Goal: Task Accomplishment & Management: Manage account settings

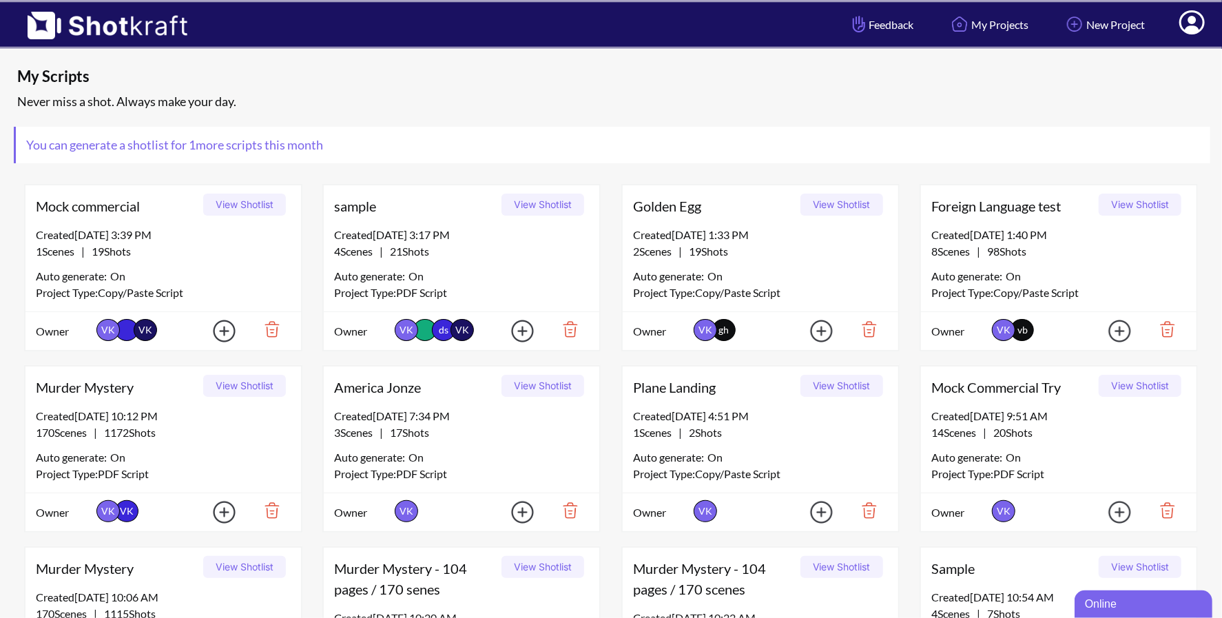
click at [1195, 30] on icon at bounding box center [1192, 24] width 14 height 17
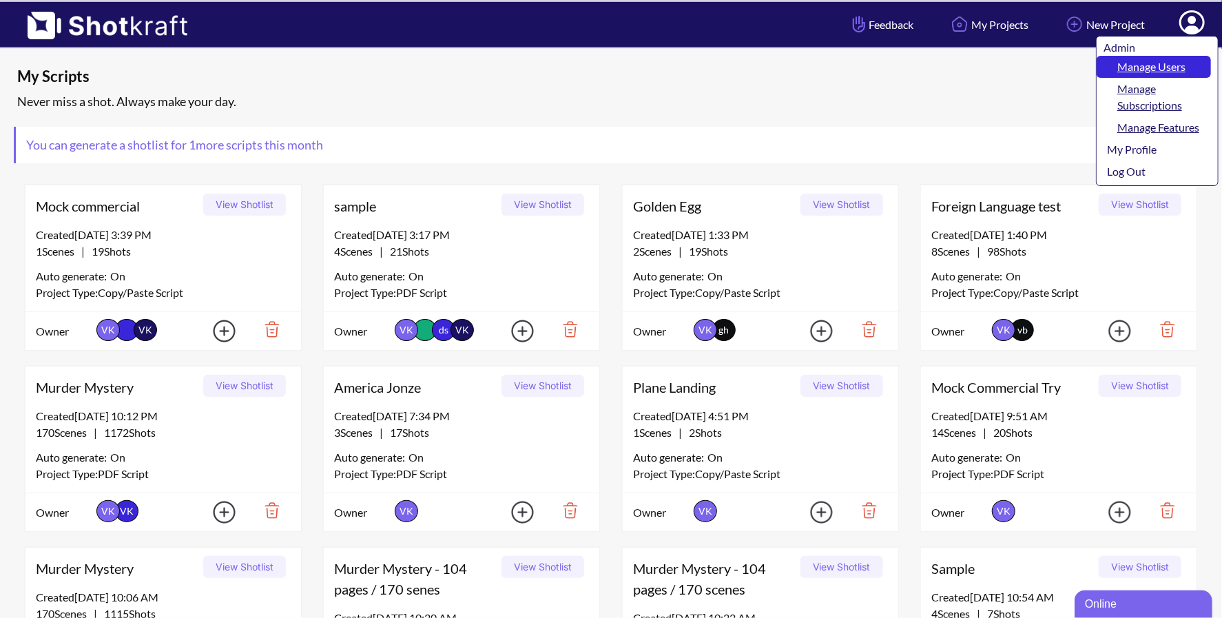
click at [1164, 64] on link "Manage Users" at bounding box center [1154, 67] width 114 height 22
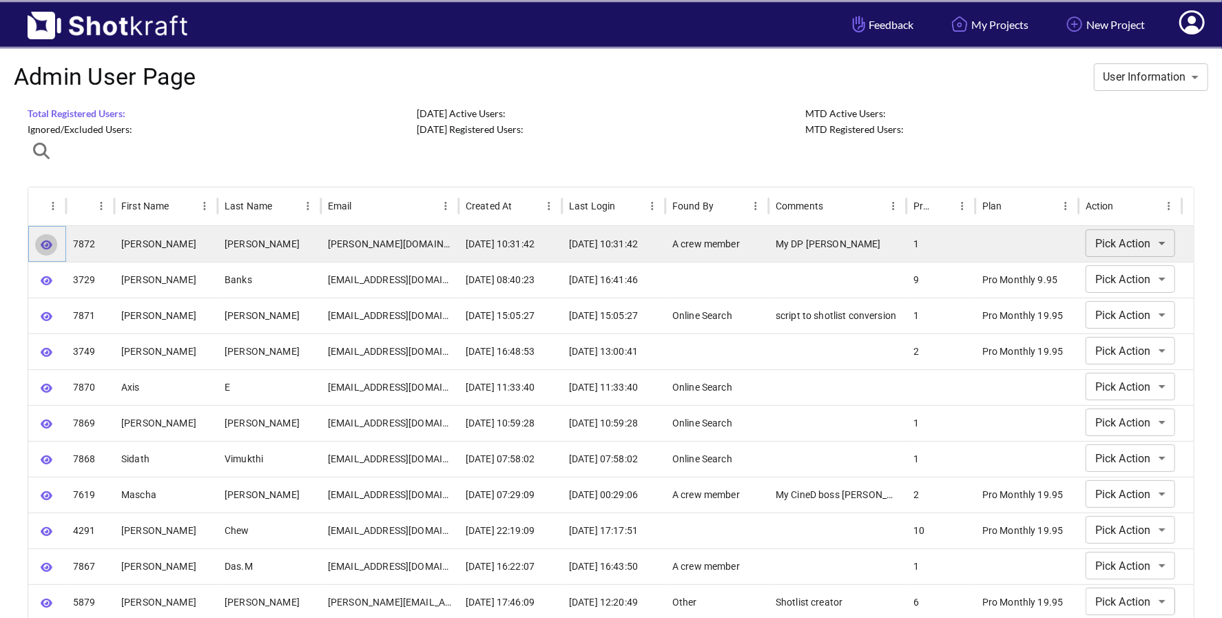
click at [43, 245] on icon "button" at bounding box center [47, 244] width 12 height 9
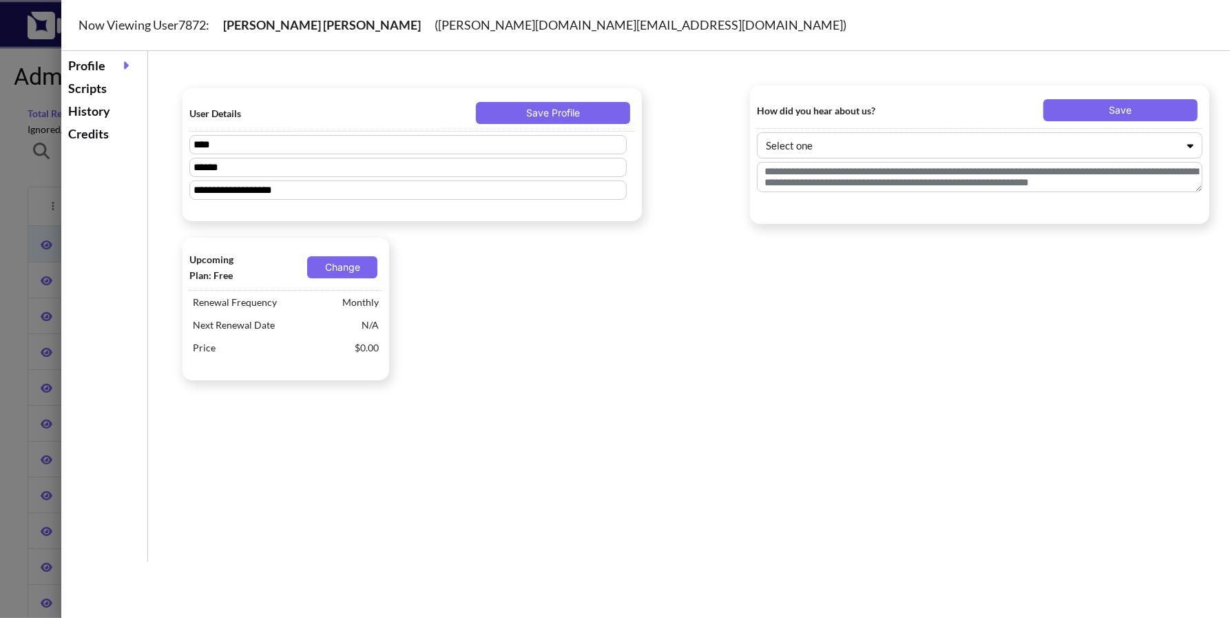
type textarea "**********"
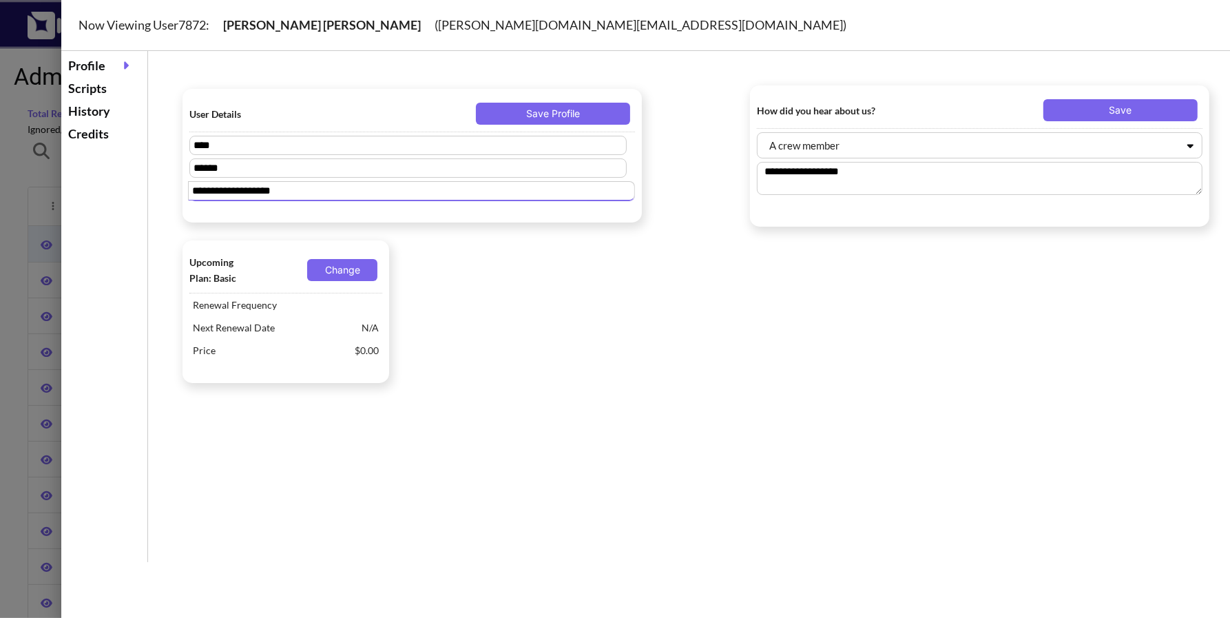
drag, startPoint x: 316, startPoint y: 195, endPoint x: 189, endPoint y: 185, distance: 127.8
click at [189, 185] on input "**********" at bounding box center [411, 190] width 447 height 19
click at [11, 195] on div at bounding box center [615, 309] width 1230 height 618
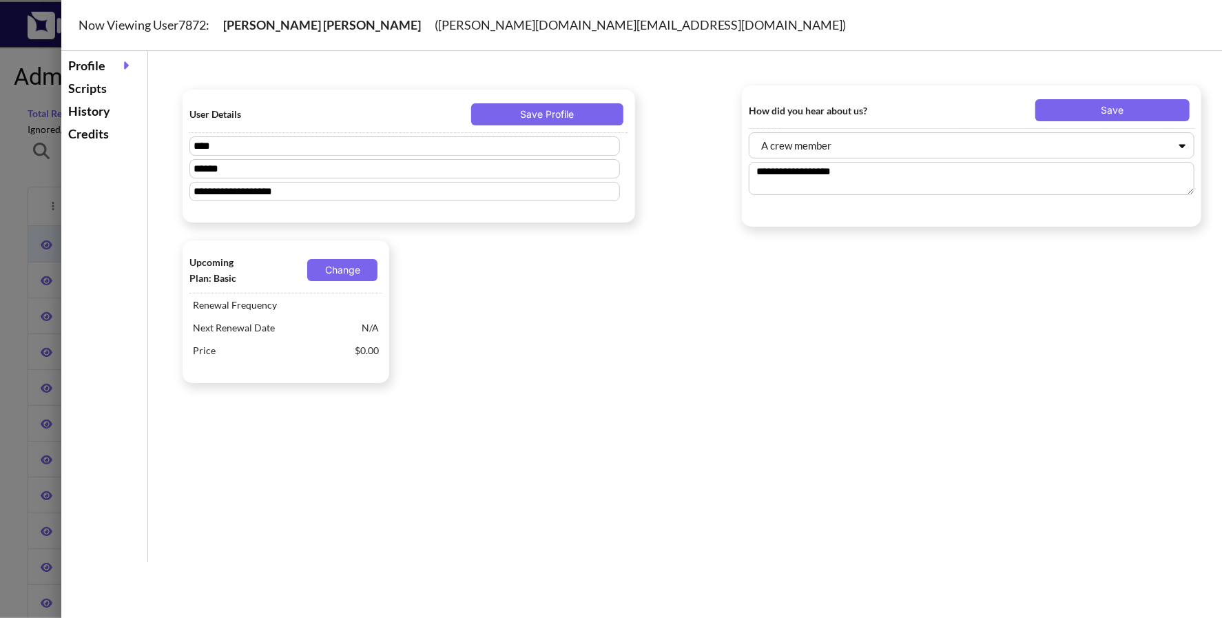
click at [11, 195] on div at bounding box center [611, 309] width 1222 height 618
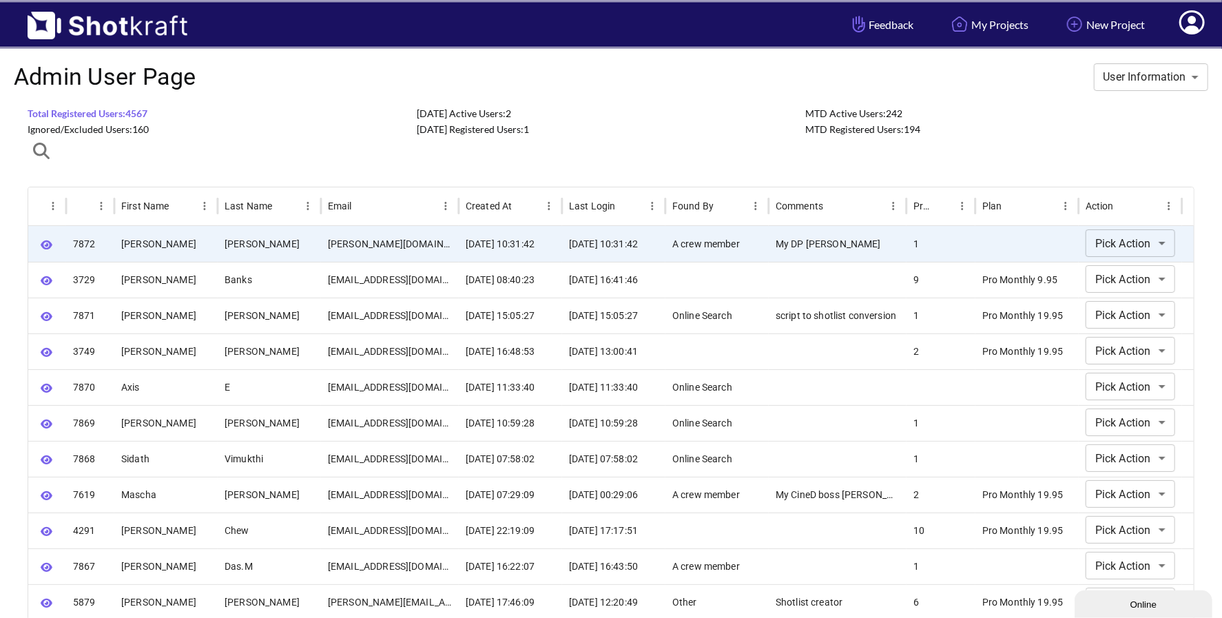
click at [1185, 24] on icon at bounding box center [1191, 22] width 25 height 24
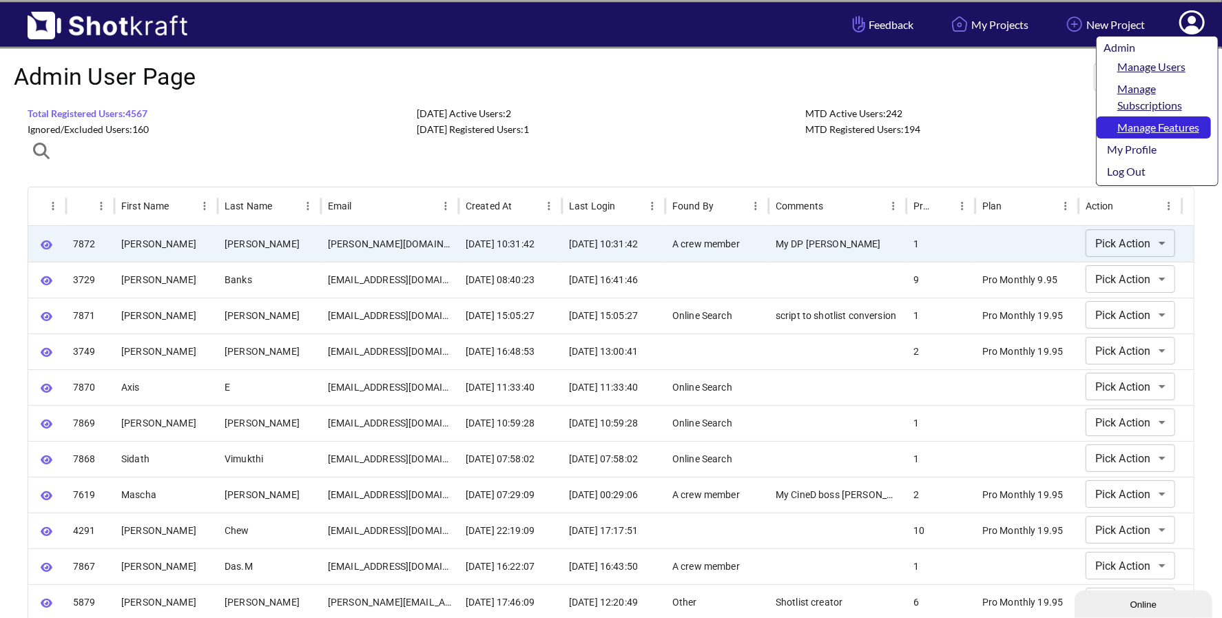
click at [1178, 130] on link "Manage Features" at bounding box center [1154, 127] width 114 height 22
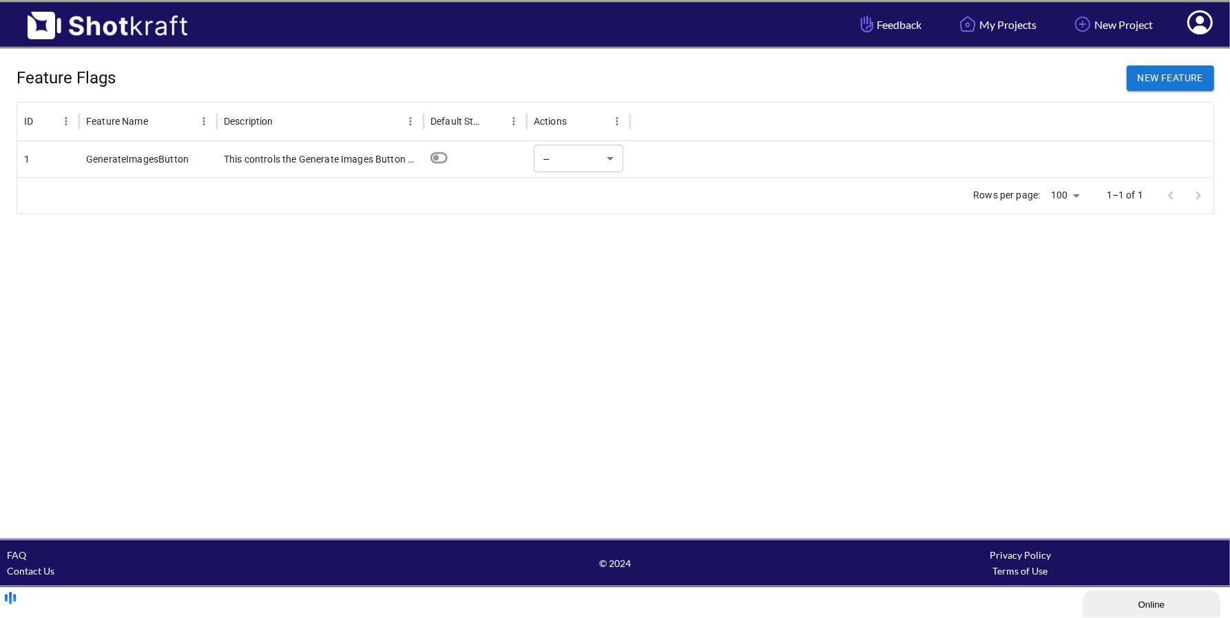
click at [765, 153] on div at bounding box center [922, 159] width 584 height 36
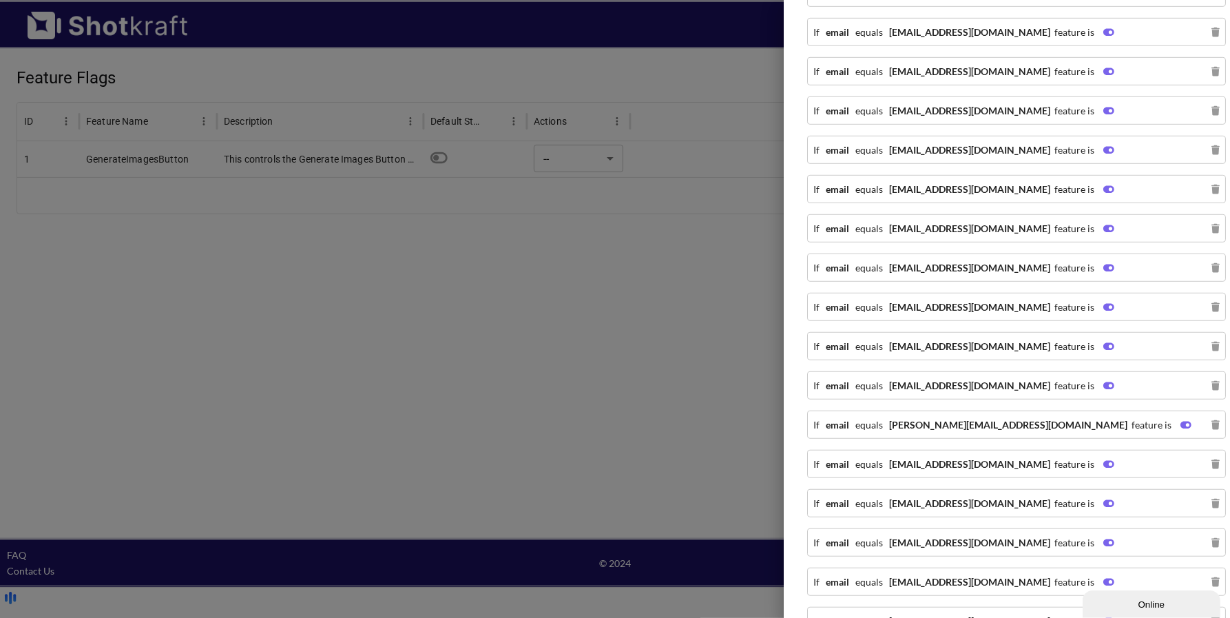
scroll to position [1379, 0]
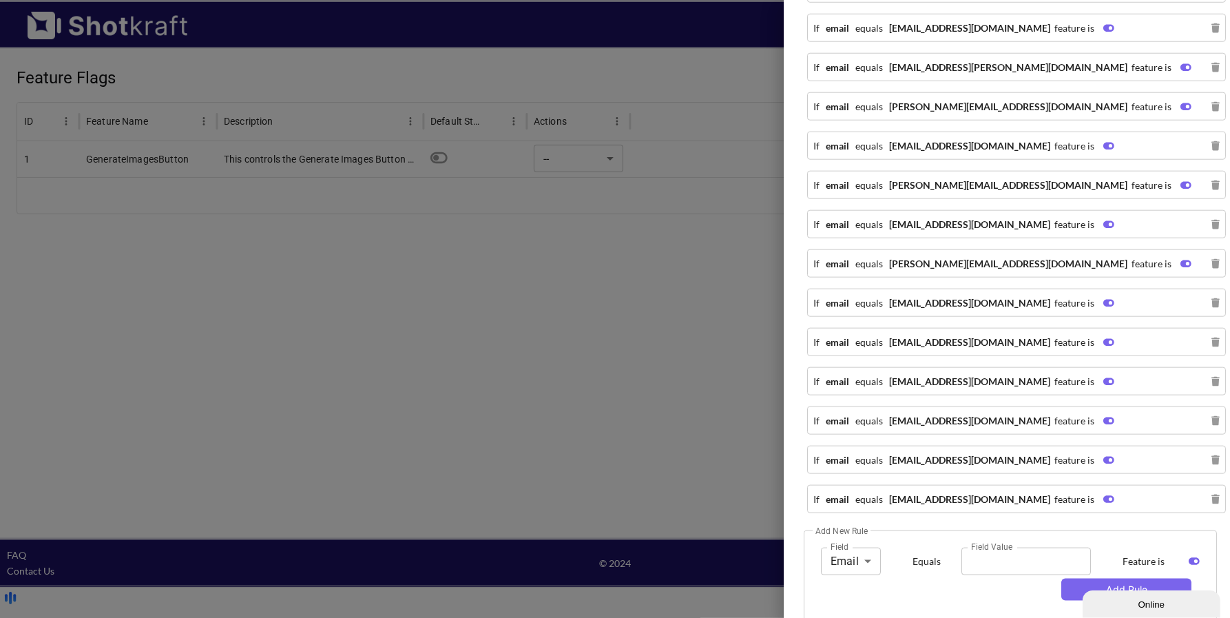
click at [997, 548] on input "Field Value" at bounding box center [1027, 562] width 130 height 28
paste input "**********"
type input "**********"
click at [1104, 579] on button "Add Rule" at bounding box center [1127, 590] width 130 height 22
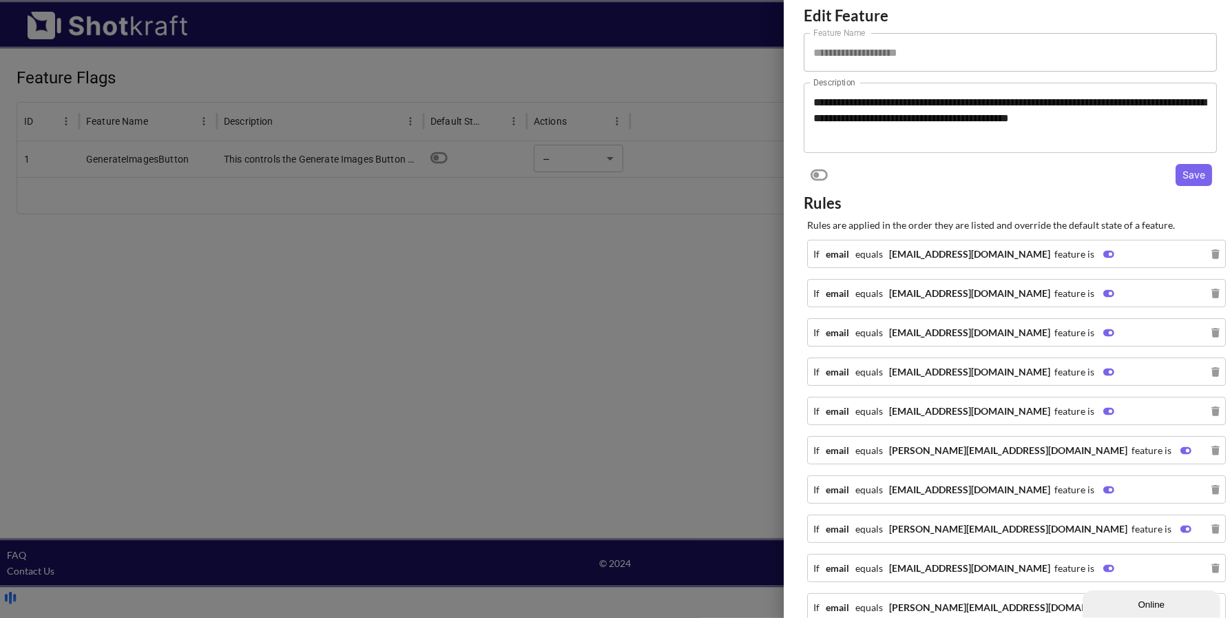
scroll to position [0, 0]
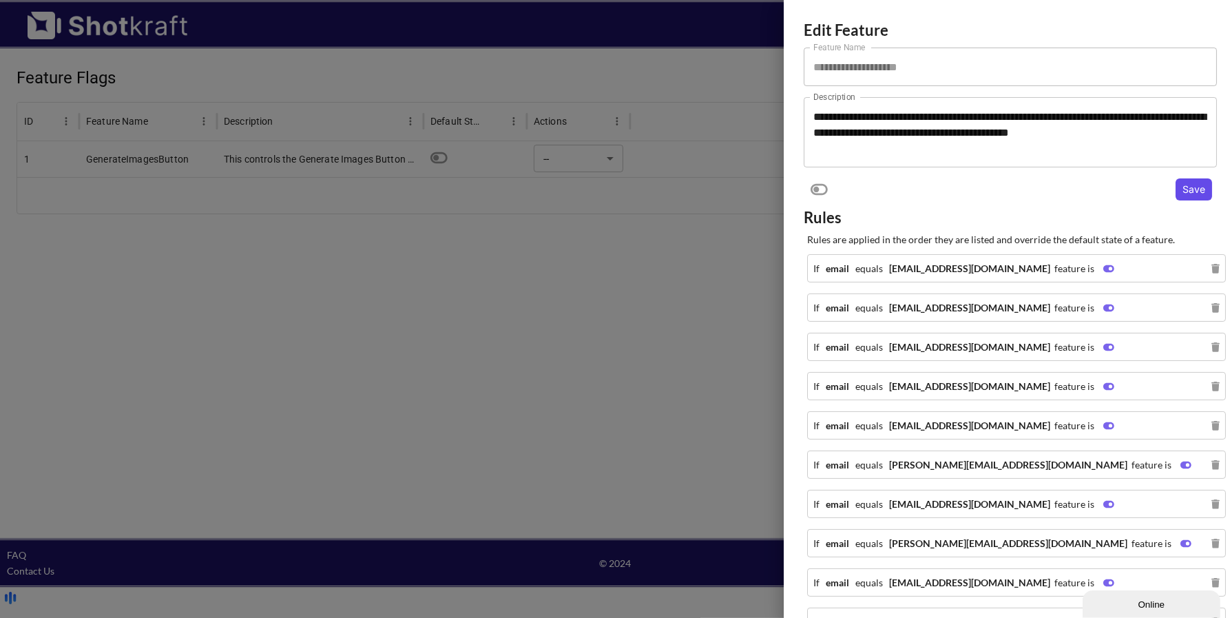
click at [1190, 189] on button "Save" at bounding box center [1194, 189] width 37 height 22
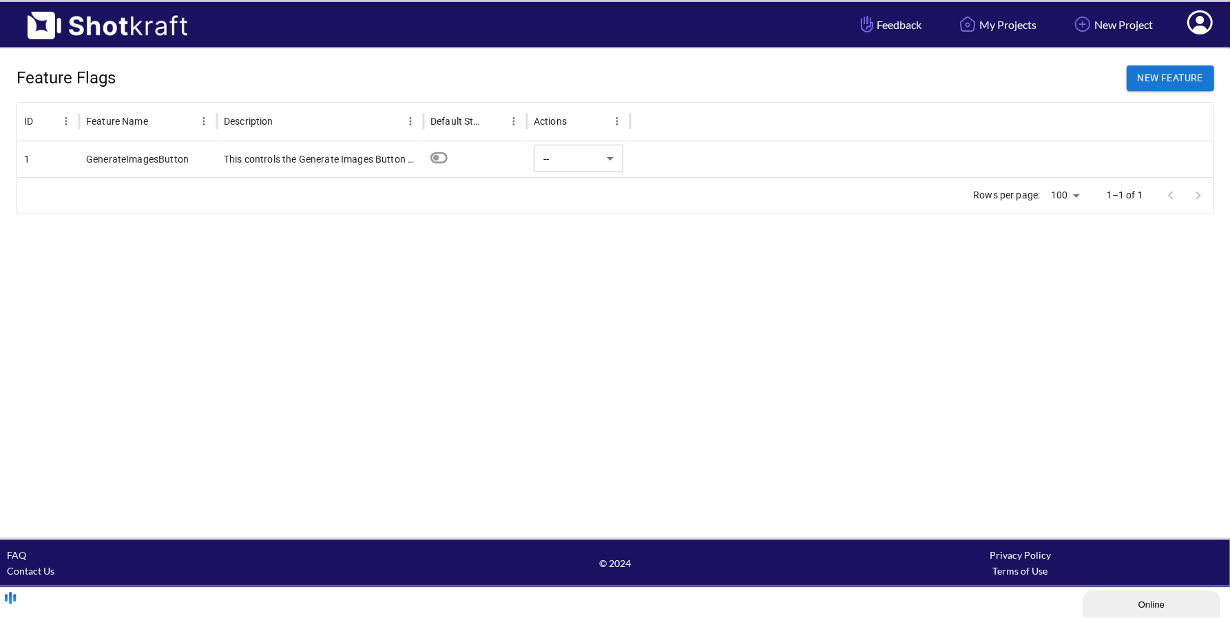
click at [1203, 22] on icon at bounding box center [1200, 24] width 14 height 17
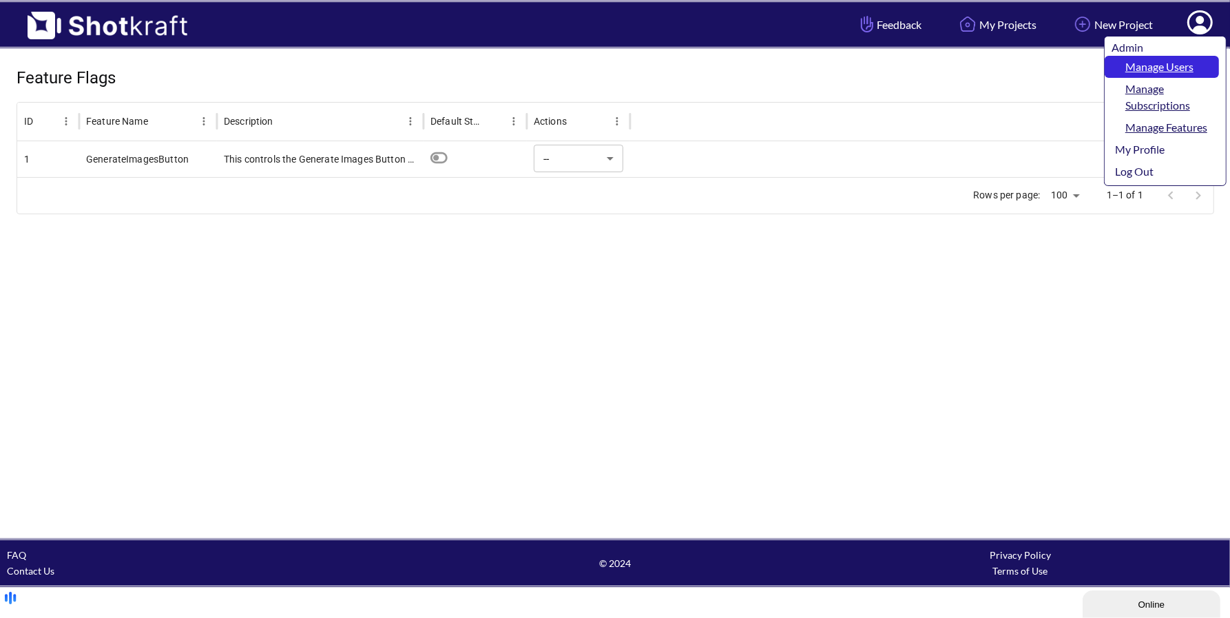
click at [1195, 65] on link "Manage Users" at bounding box center [1162, 67] width 114 height 22
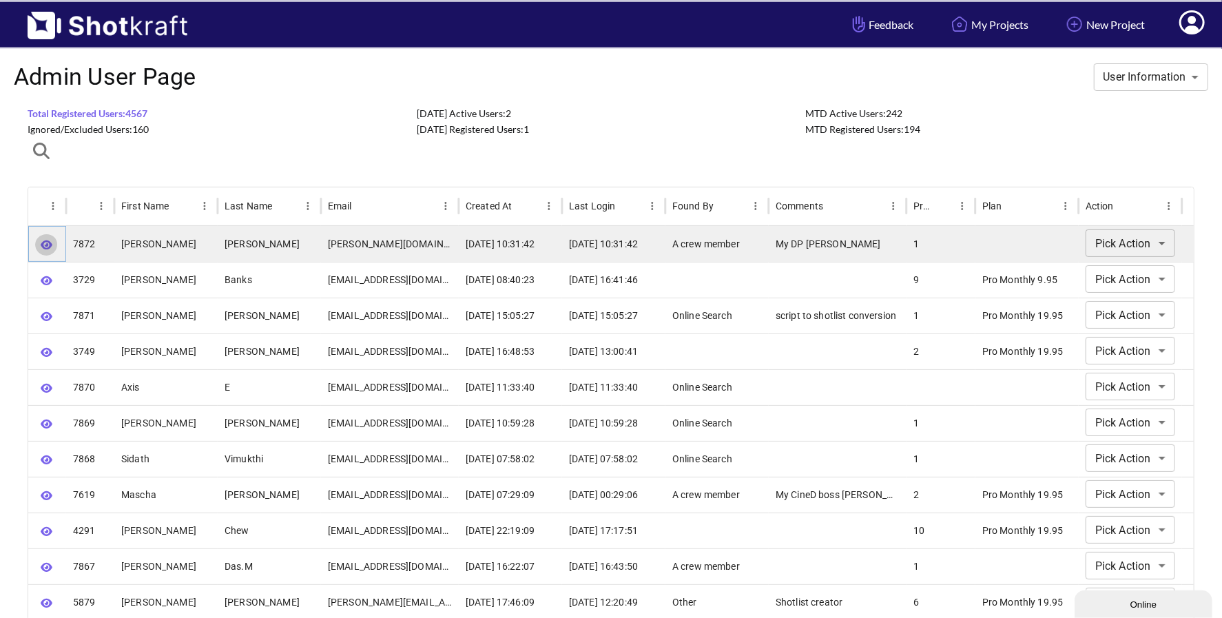
click at [50, 245] on icon "button" at bounding box center [47, 244] width 12 height 9
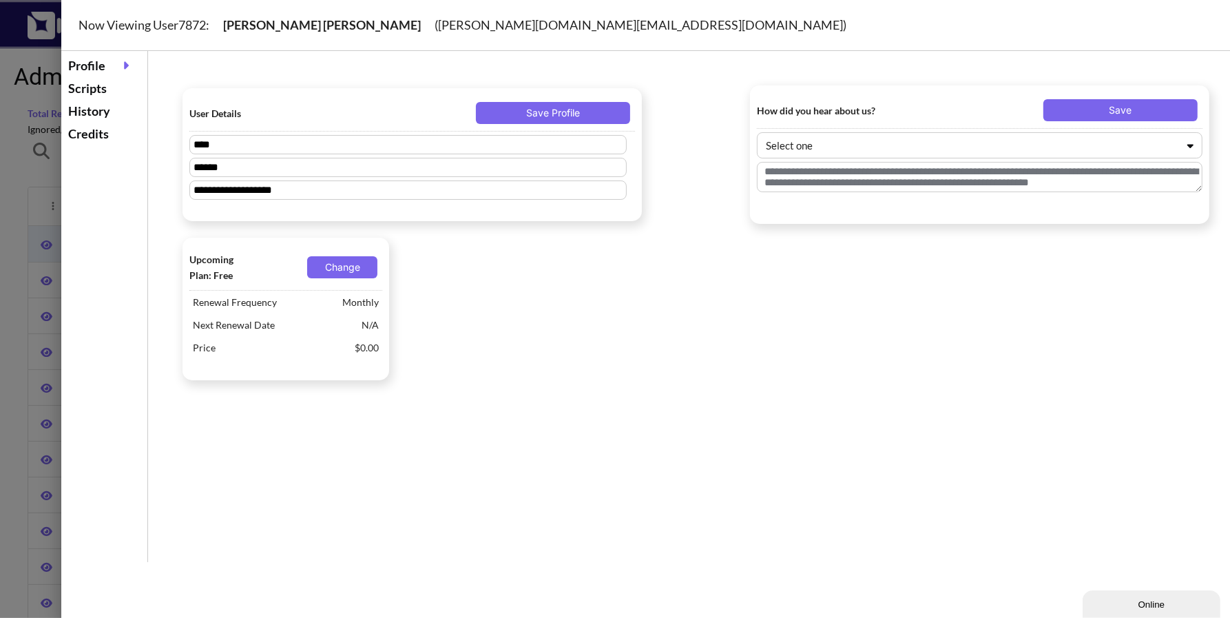
type textarea "**********"
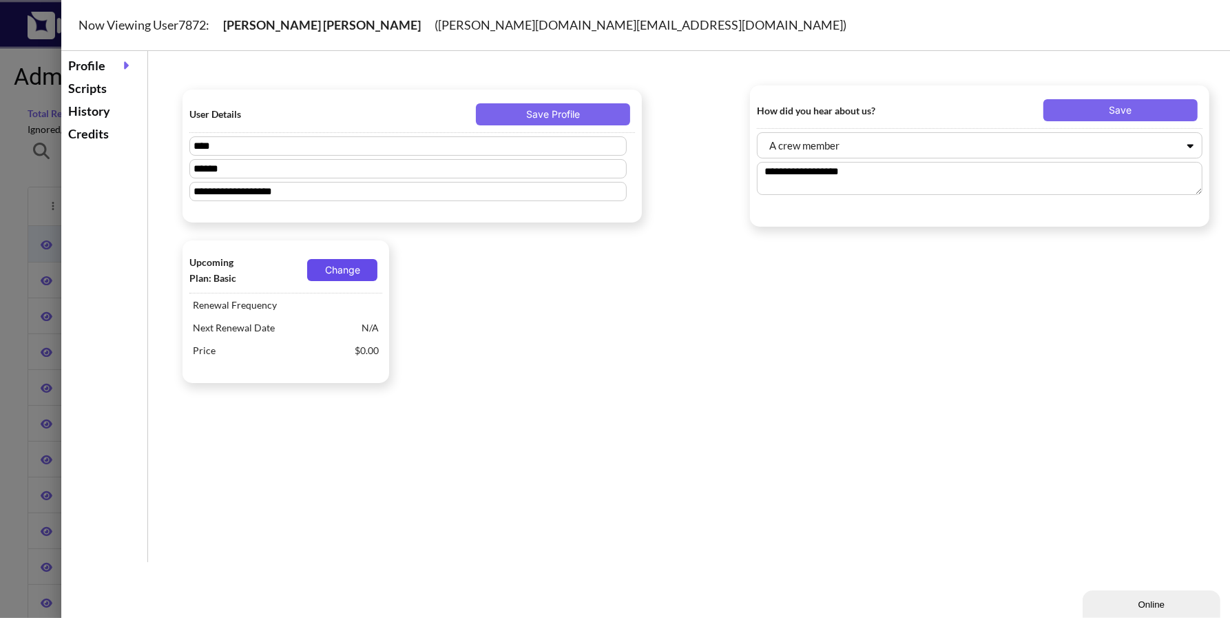
click at [335, 268] on button "Change" at bounding box center [342, 270] width 70 height 22
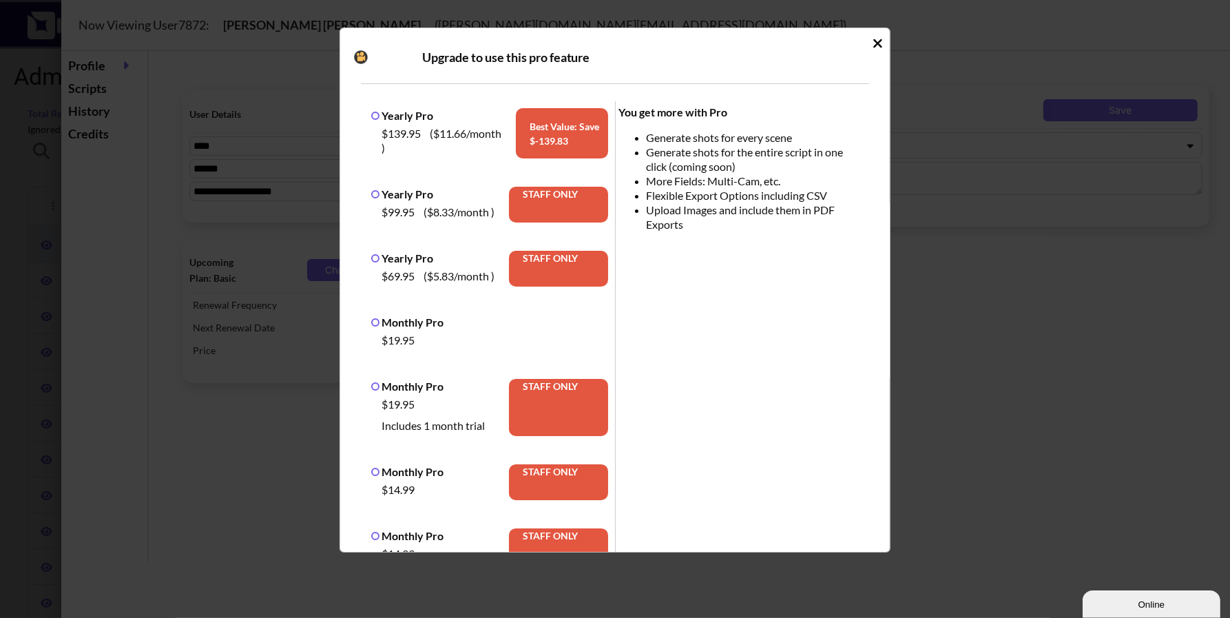
drag, startPoint x: 706, startPoint y: 291, endPoint x: 674, endPoint y: 260, distance: 44.8
click at [674, 260] on div "Yearly Pro $139.95 ( $11.66 /month ) Best Value: Save $ -139.83 Yearly Pro $99.…" at bounding box center [615, 491] width 508 height 814
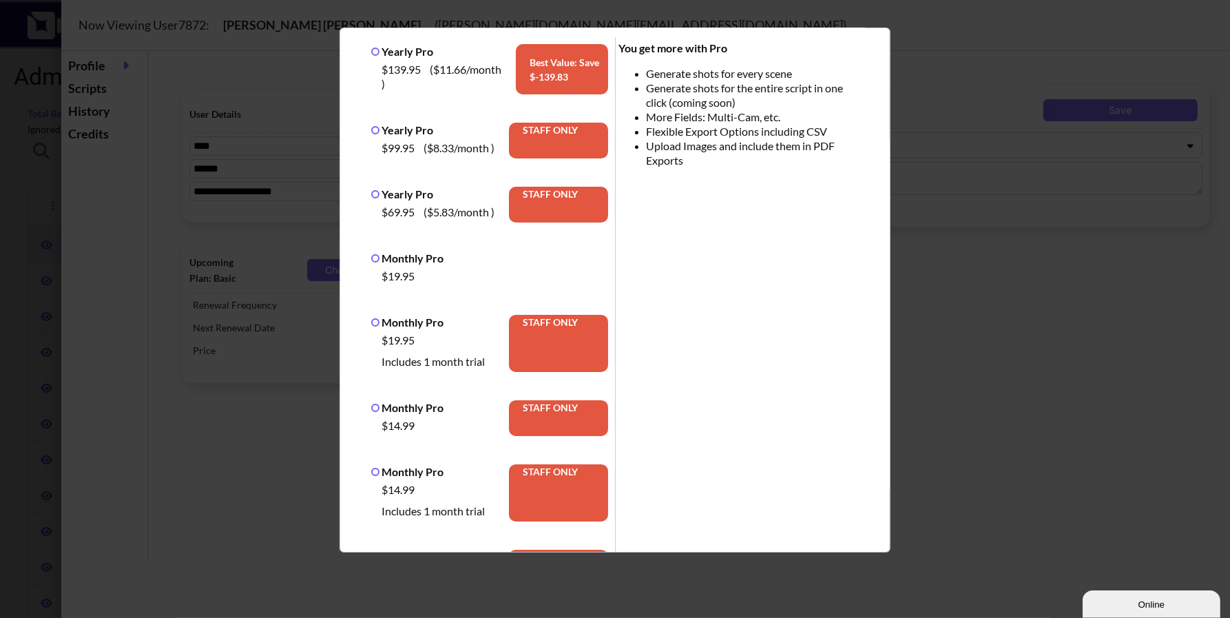
scroll to position [67, 0]
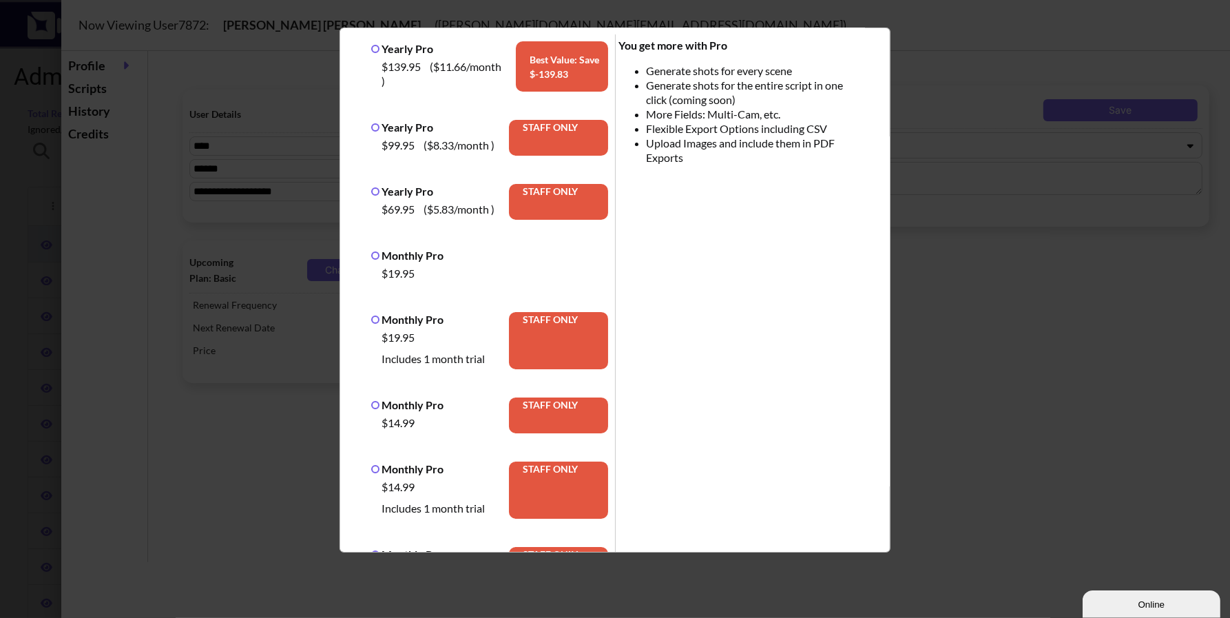
click at [373, 320] on label "Monthly Pro" at bounding box center [407, 319] width 72 height 13
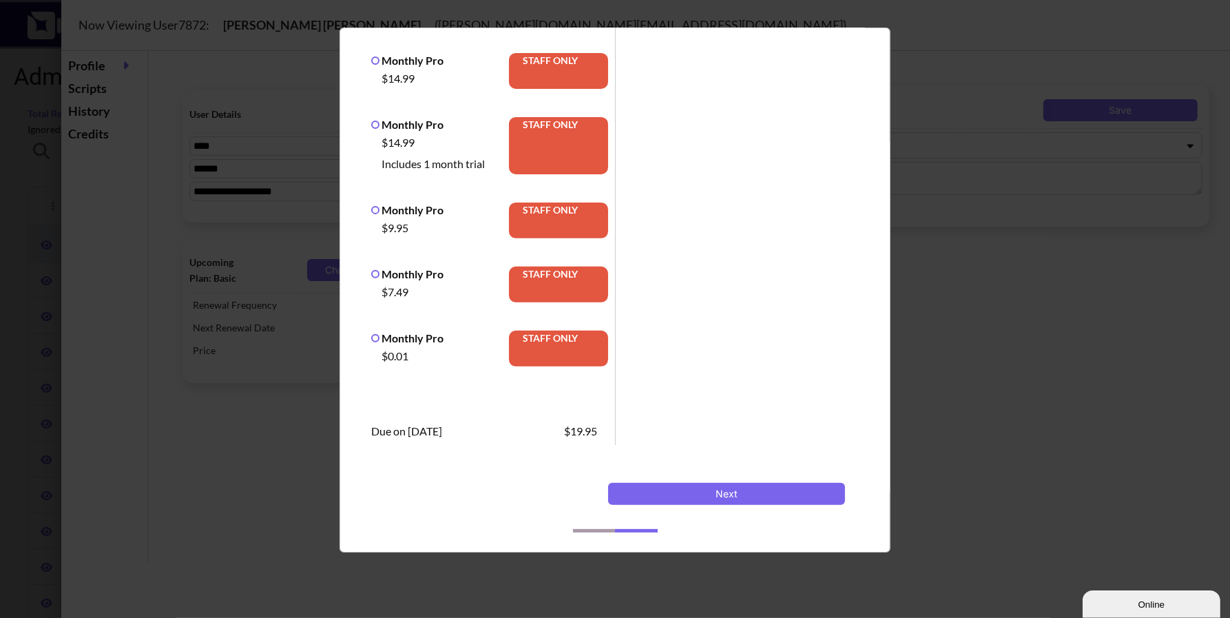
scroll to position [424, 0]
click at [739, 496] on button "Next" at bounding box center [726, 494] width 237 height 22
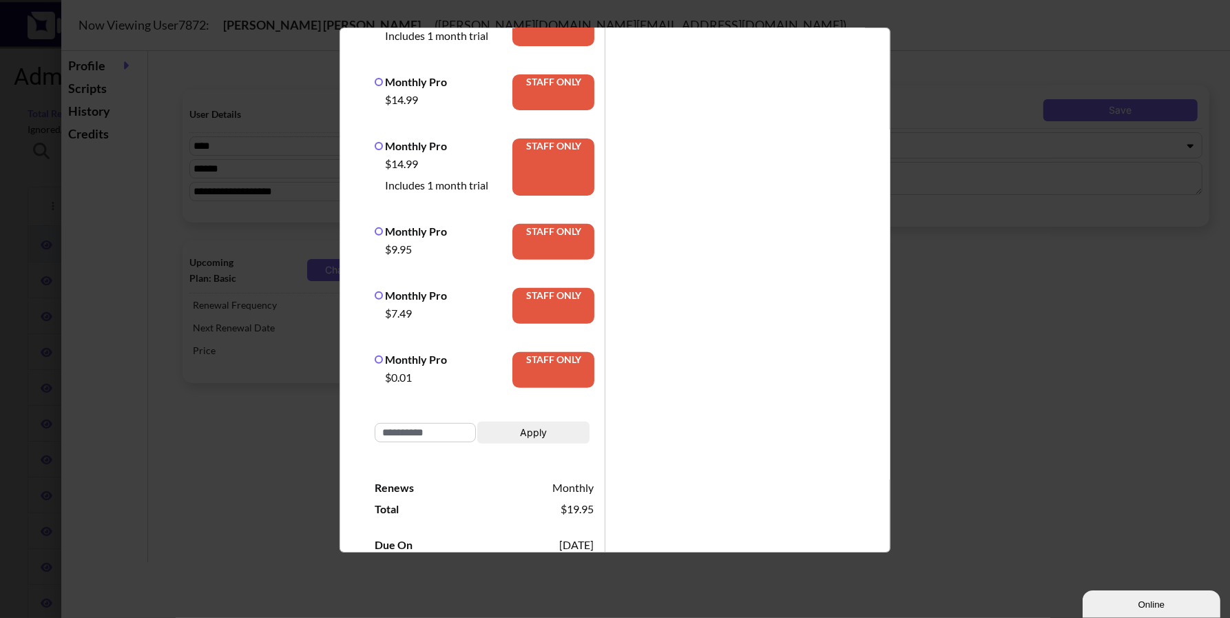
scroll to position [0, 0]
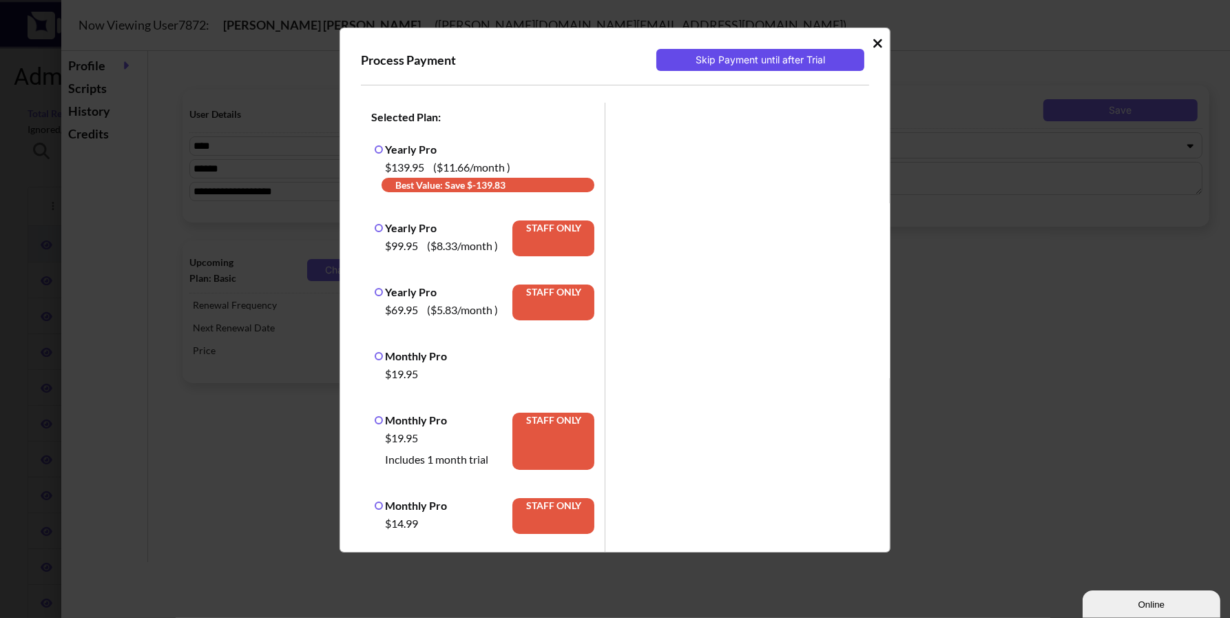
click at [749, 60] on button "Skip Payment until after Trial" at bounding box center [761, 60] width 208 height 22
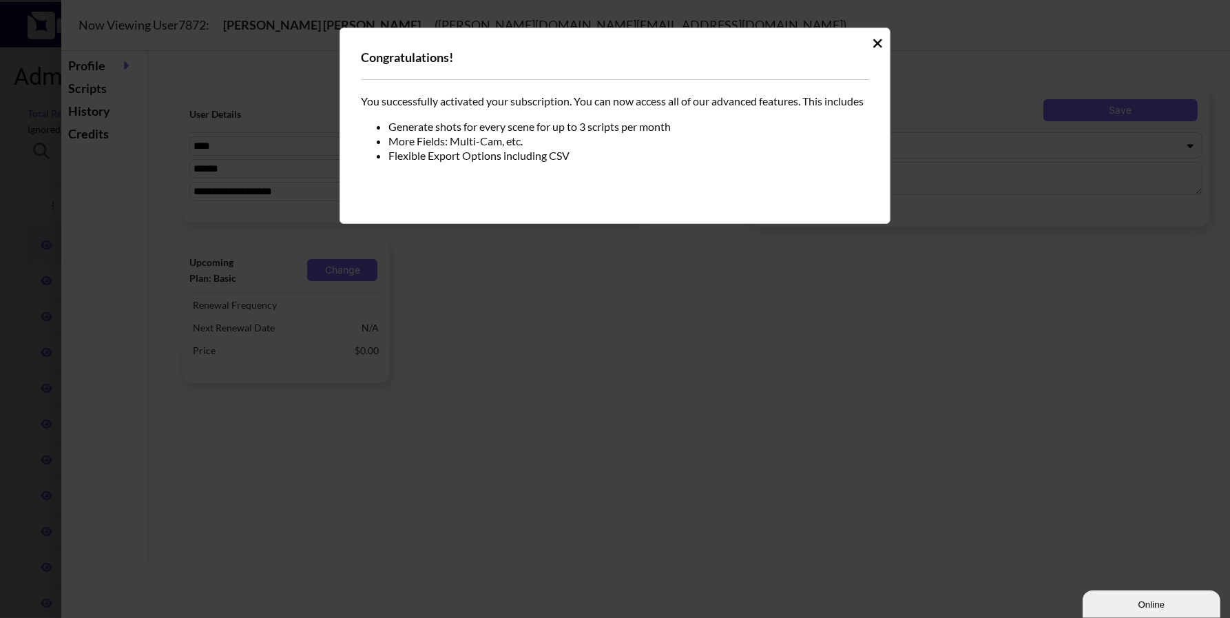
click at [727, 62] on div "Congratulations!" at bounding box center [615, 64] width 508 height 31
